Goal: Find specific page/section: Find specific page/section

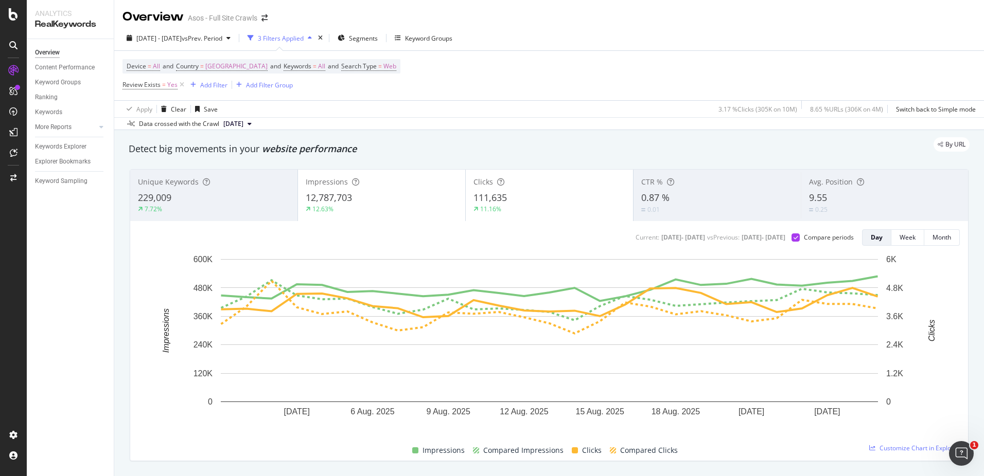
scroll to position [358, 0]
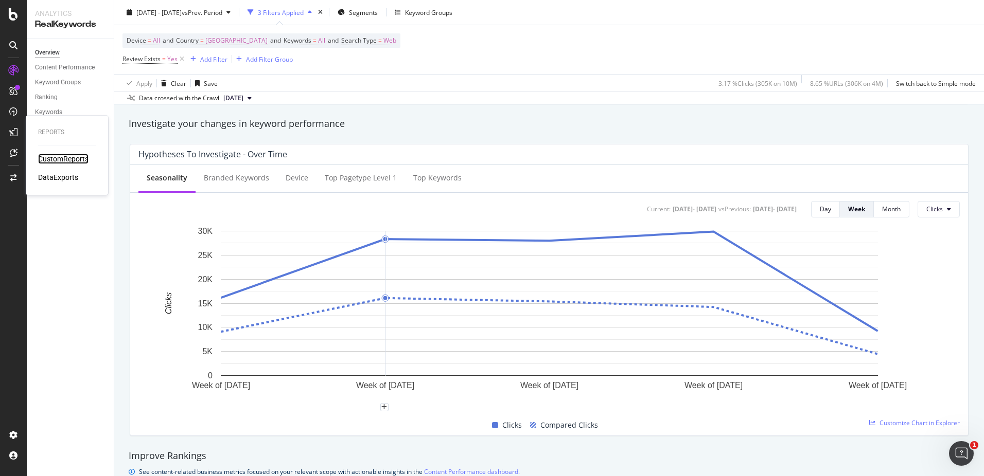
click at [58, 156] on div "CustomReports" at bounding box center [63, 159] width 50 height 10
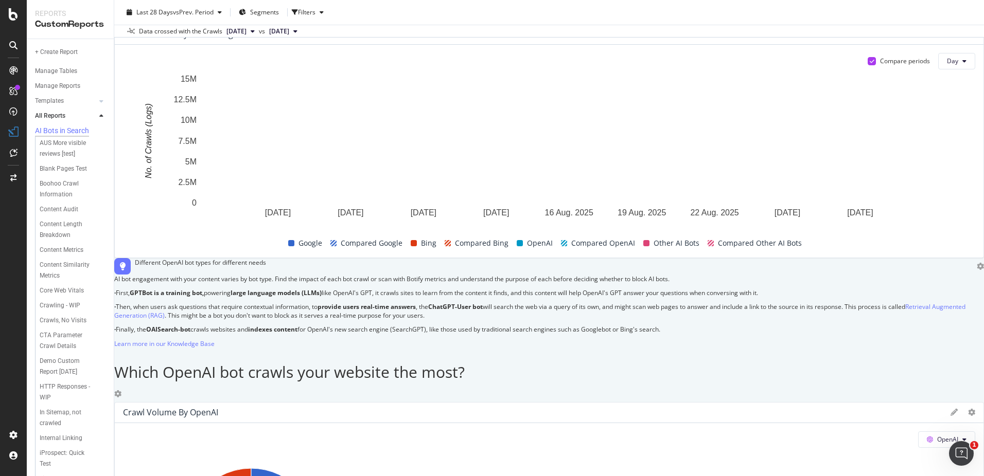
scroll to position [473, 0]
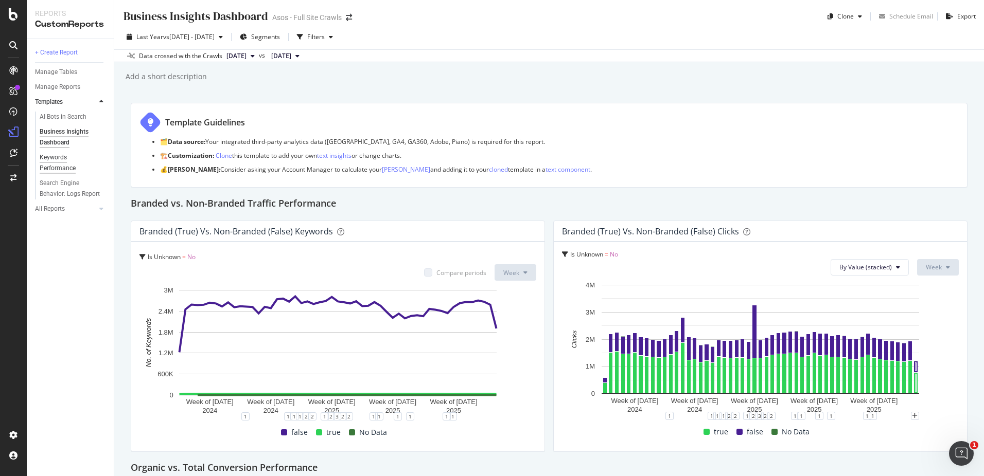
scroll to position [1002, 0]
